Goal: Information Seeking & Learning: Stay updated

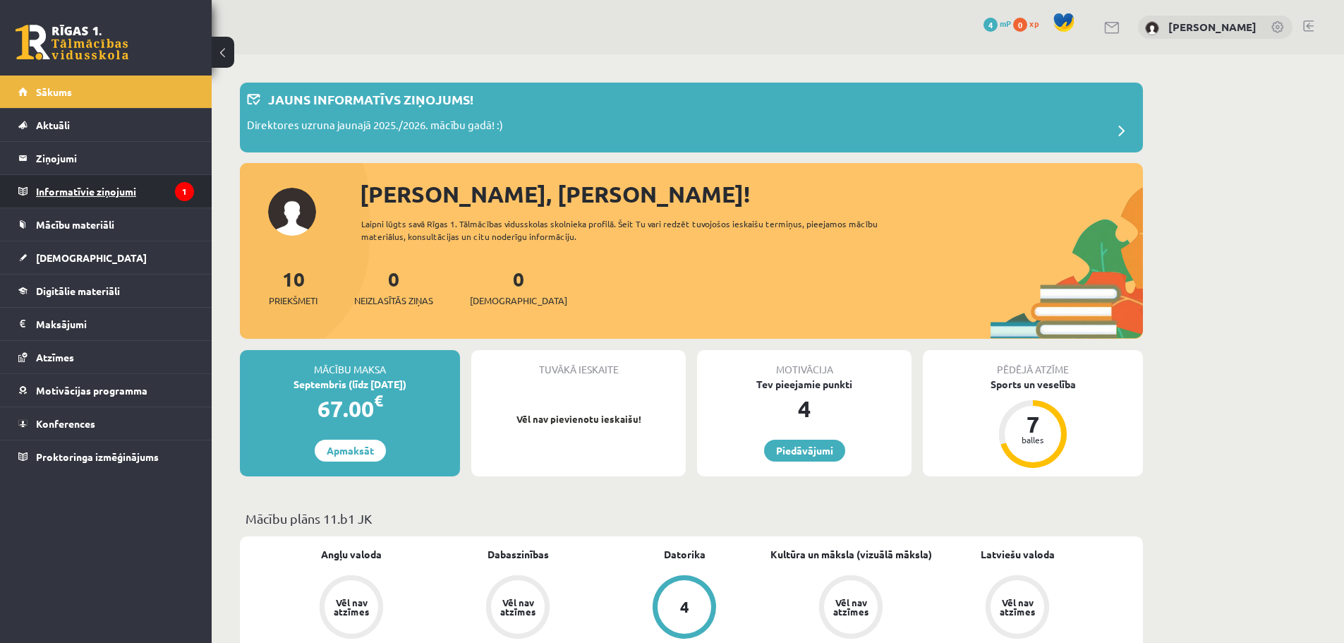
click at [94, 192] on legend "Informatīvie ziņojumi 1" at bounding box center [115, 191] width 158 height 32
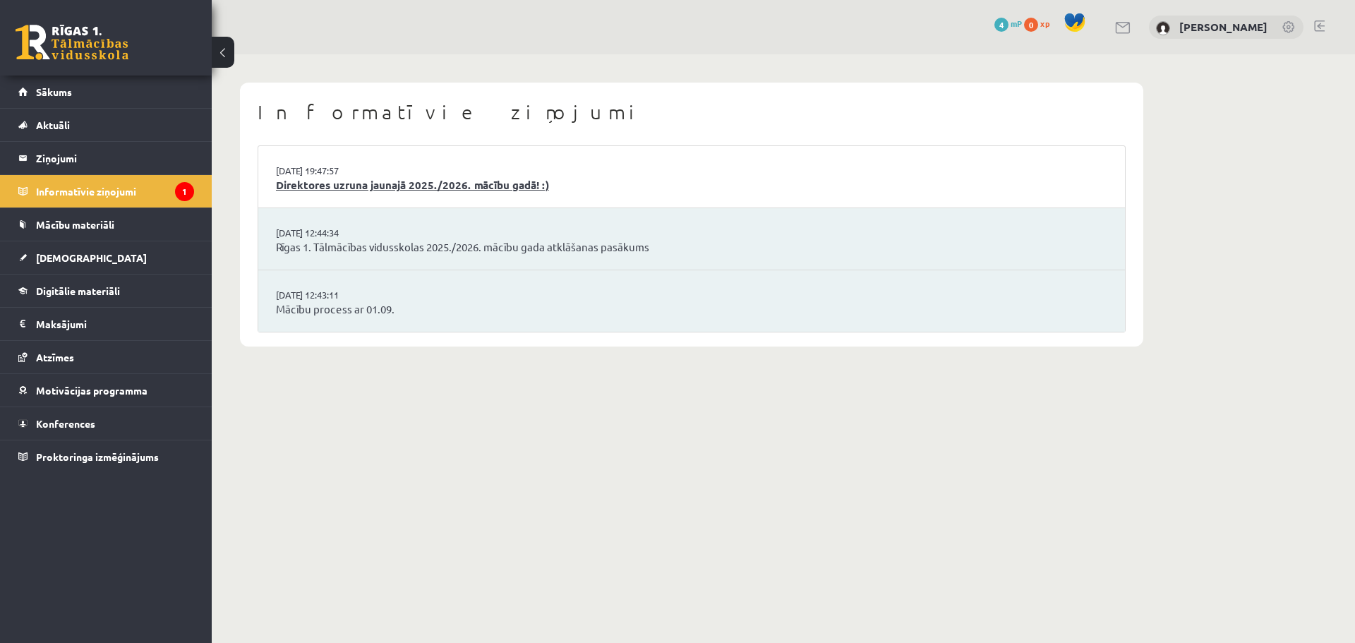
click at [530, 182] on link "Direktores uzruna jaunajā 2025./2026. mācību gadā! :)" at bounding box center [691, 185] width 831 height 16
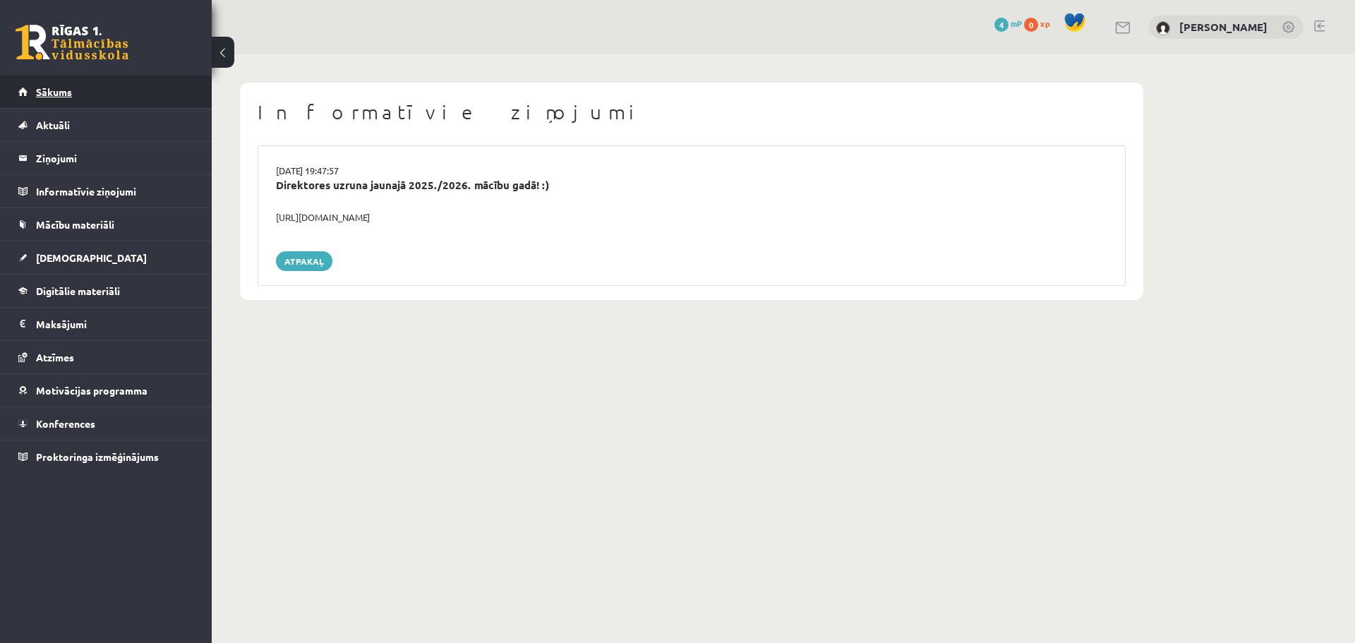
click at [76, 98] on link "Sākums" at bounding box center [106, 91] width 176 height 32
